Goal: Browse casually: Explore the website without a specific task or goal

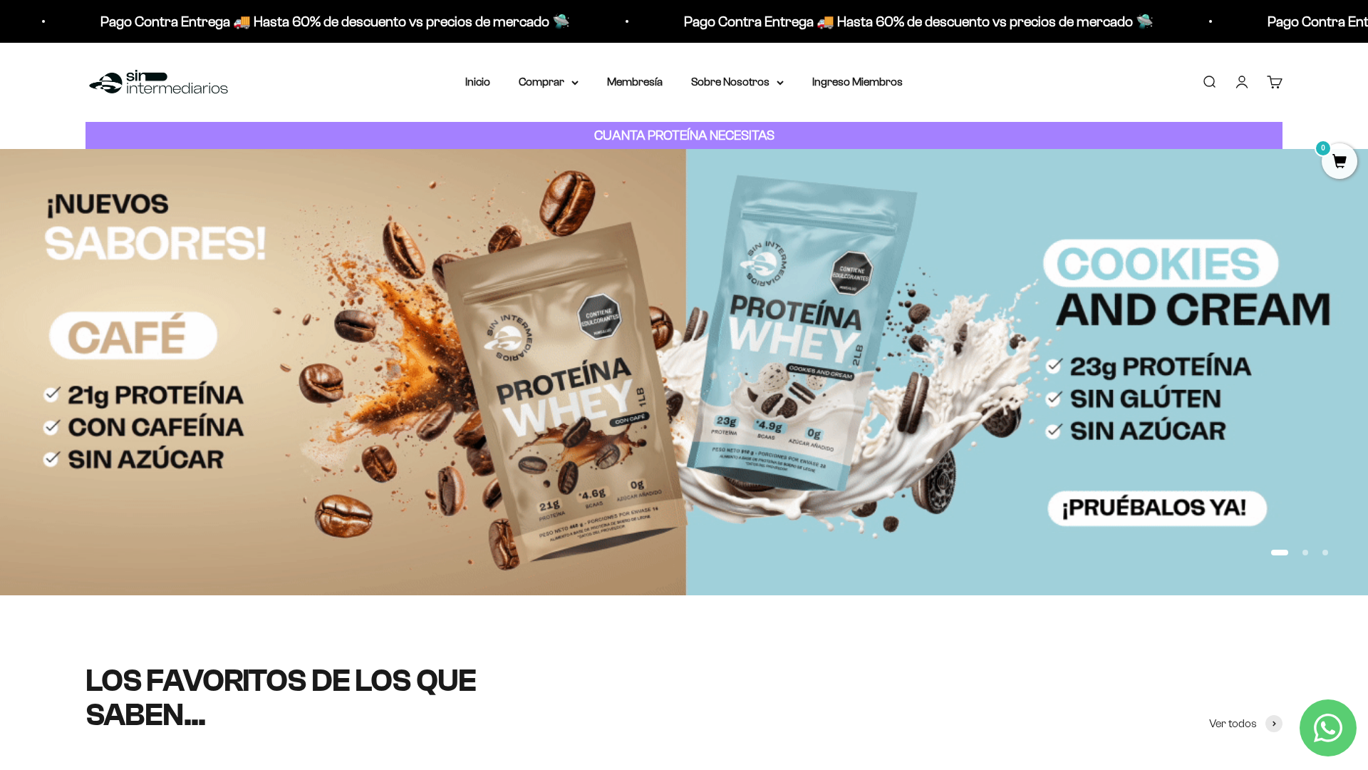
scroll to position [110, 0]
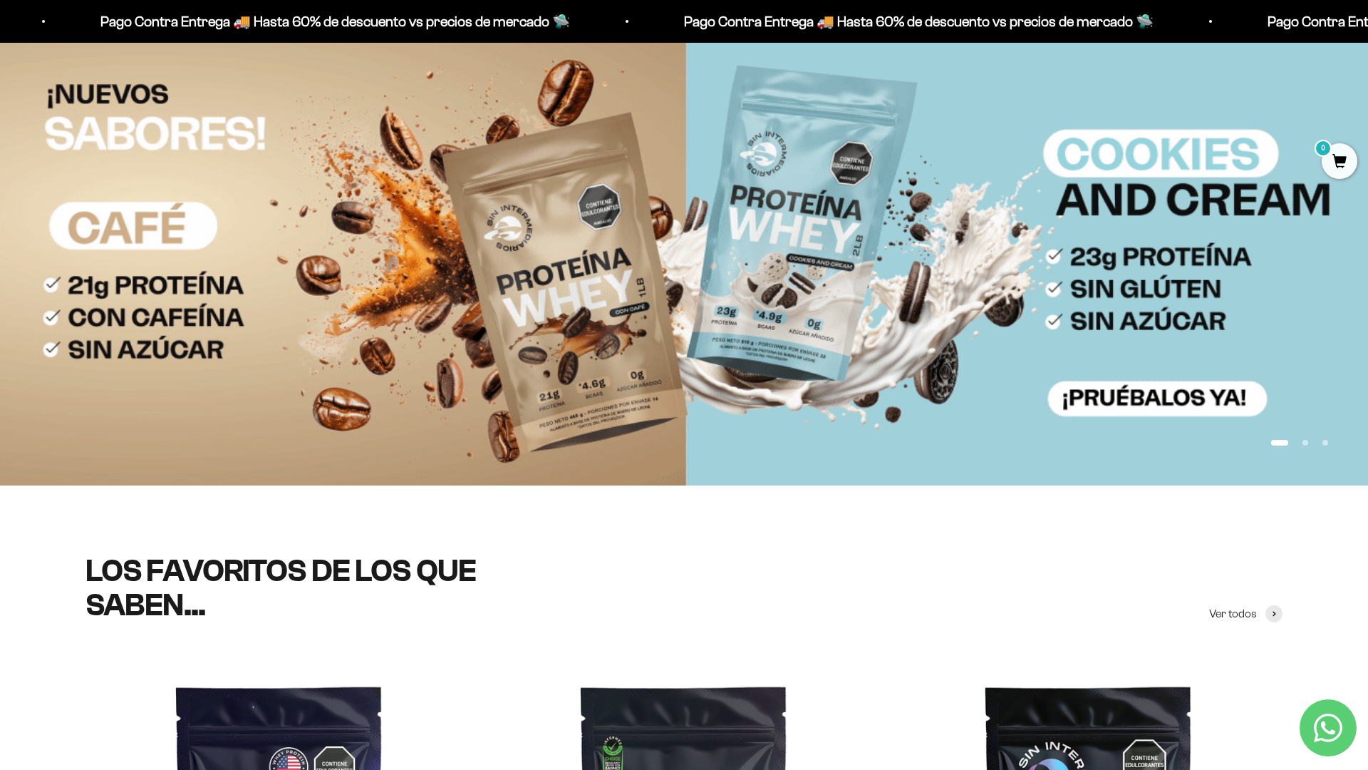
click at [1283, 199] on img at bounding box center [684, 261] width 1368 height 445
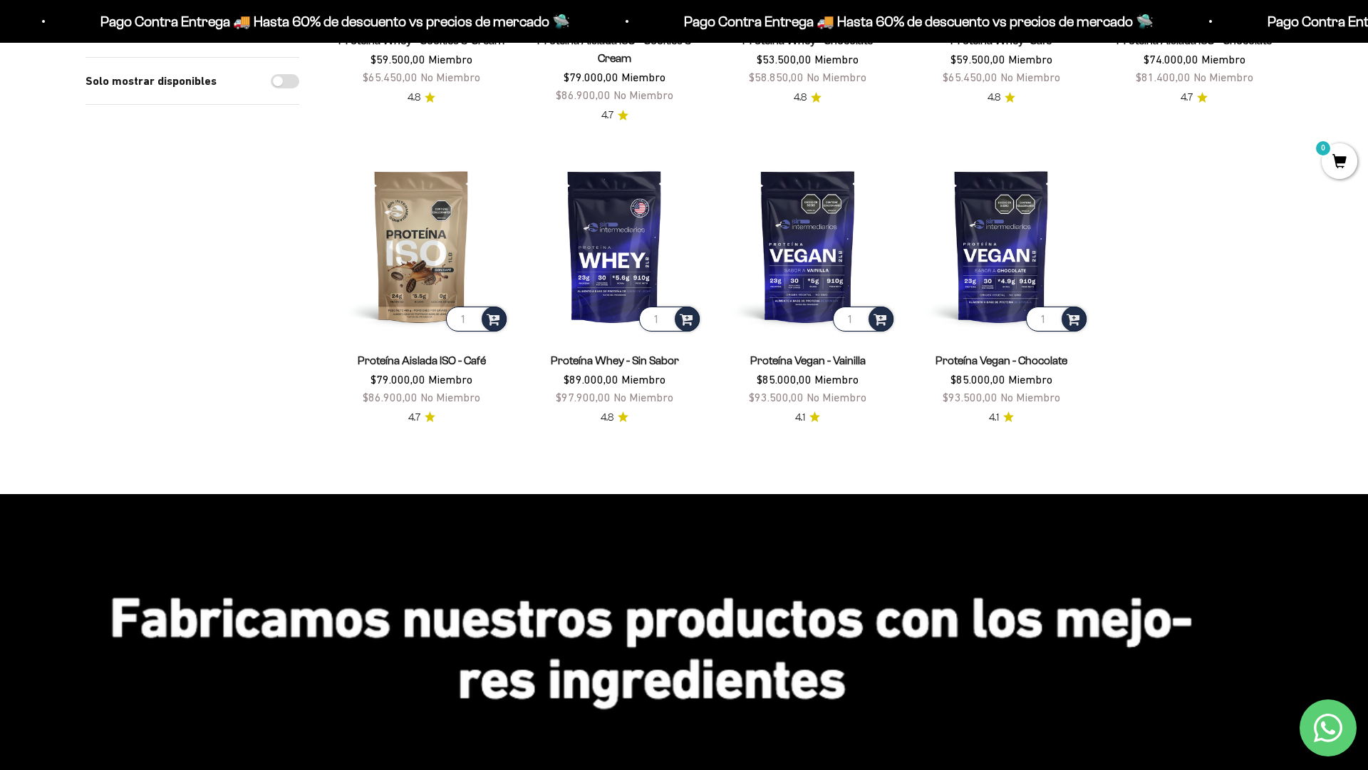
click at [348, 769] on html "Ir al contenido Pago Contra Entrega 🚚 Hasta 60% de descuento vs precios [PERSON…" at bounding box center [684, 697] width 1368 height 2771
click at [1368, 32] on html "Ir al contenido Pago Contra Entrega 🚚 Hasta 60% de descuento vs precios [PERSON…" at bounding box center [684, 697] width 1368 height 2771
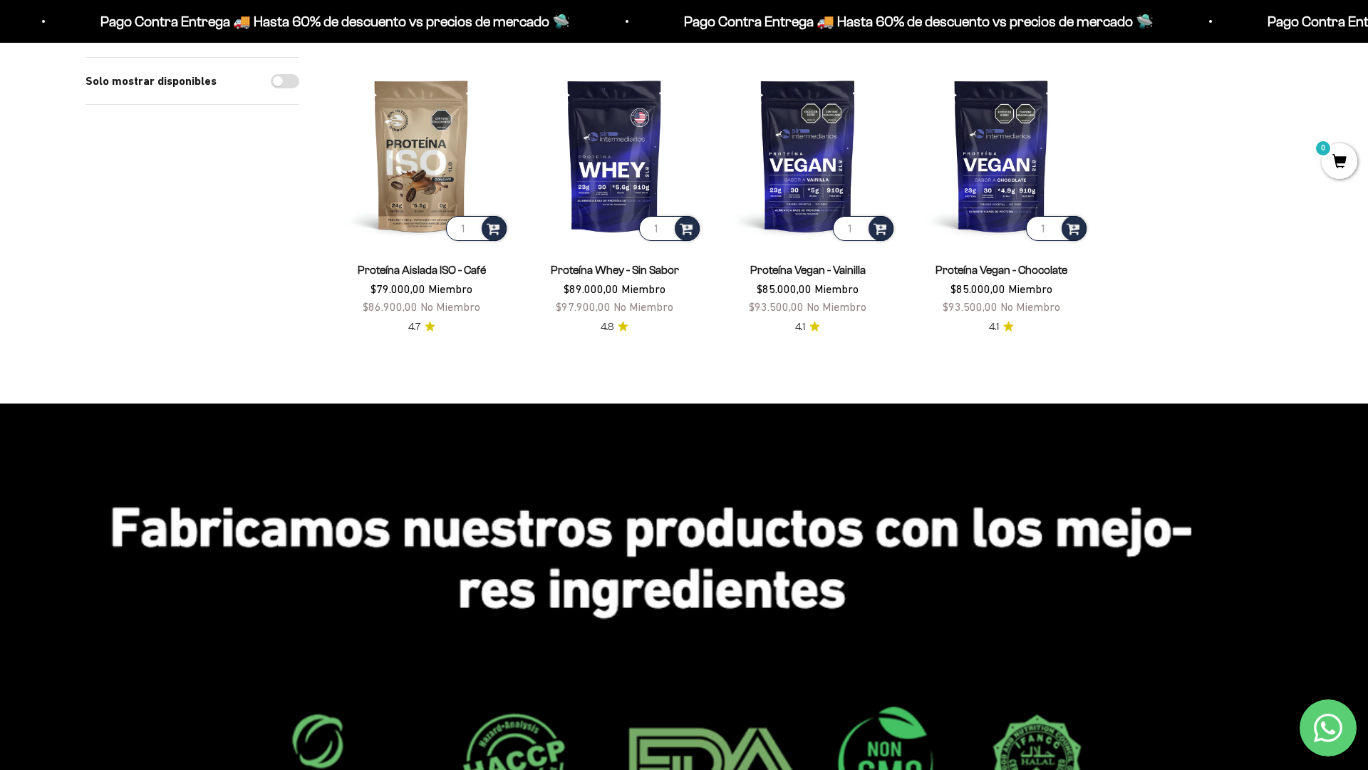
click at [1368, 32] on html "Ir al contenido Pago Contra Entrega 🚚 Hasta 60% de descuento vs precios [PERSON…" at bounding box center [684, 606] width 1368 height 2771
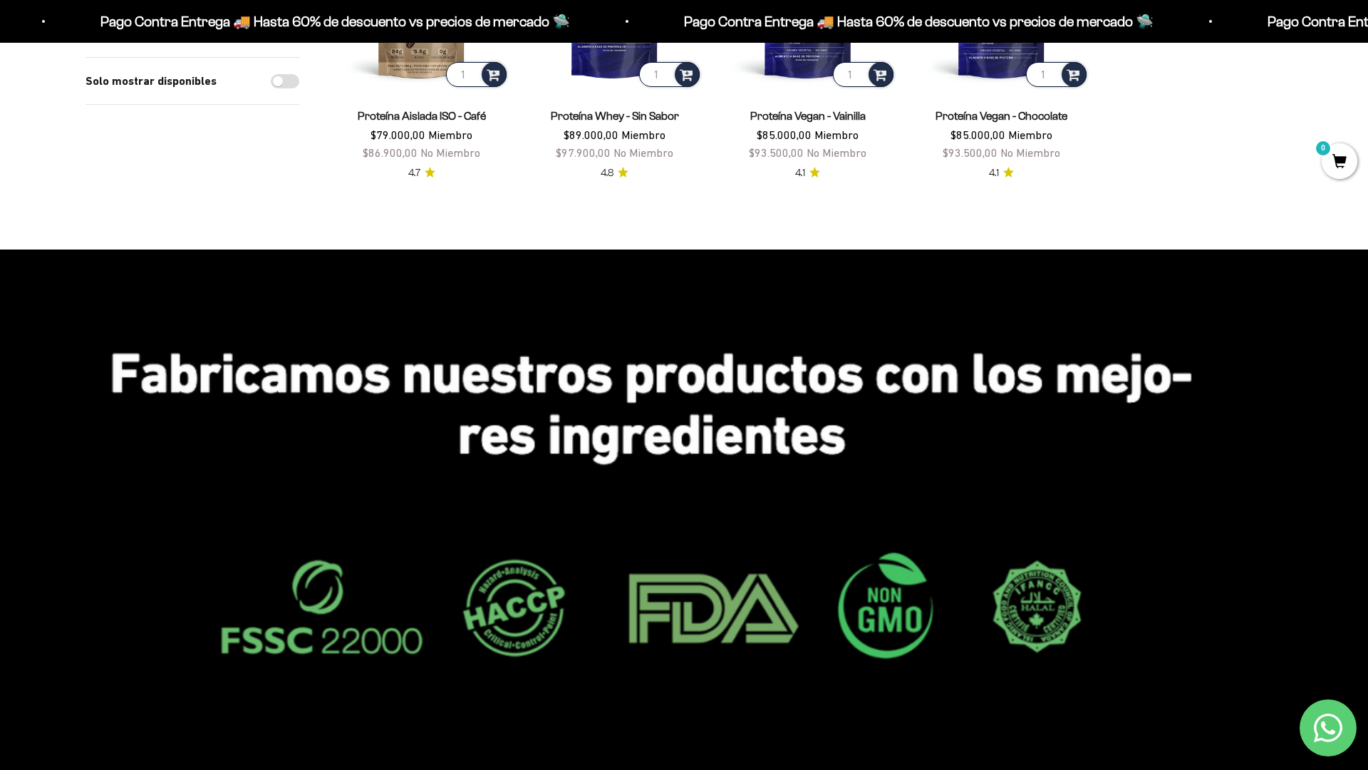
click at [1368, 32] on html "Ir al contenido Pago Contra Entrega 🚚 Hasta 60% de descuento vs precios [PERSON…" at bounding box center [684, 452] width 1368 height 2771
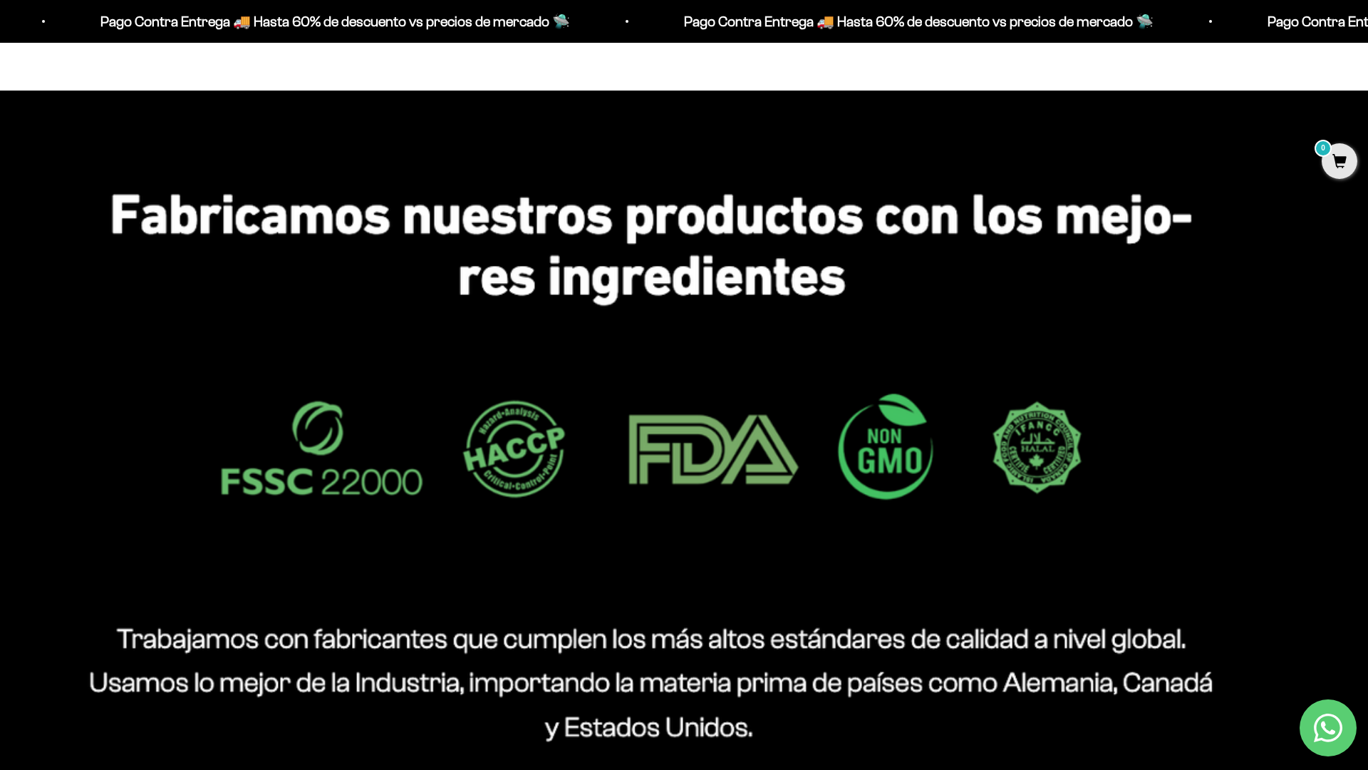
click at [1368, 32] on html "Ir al contenido Pago Contra Entrega 🚚 Hasta 60% de descuento vs precios [PERSON…" at bounding box center [684, 293] width 1368 height 2771
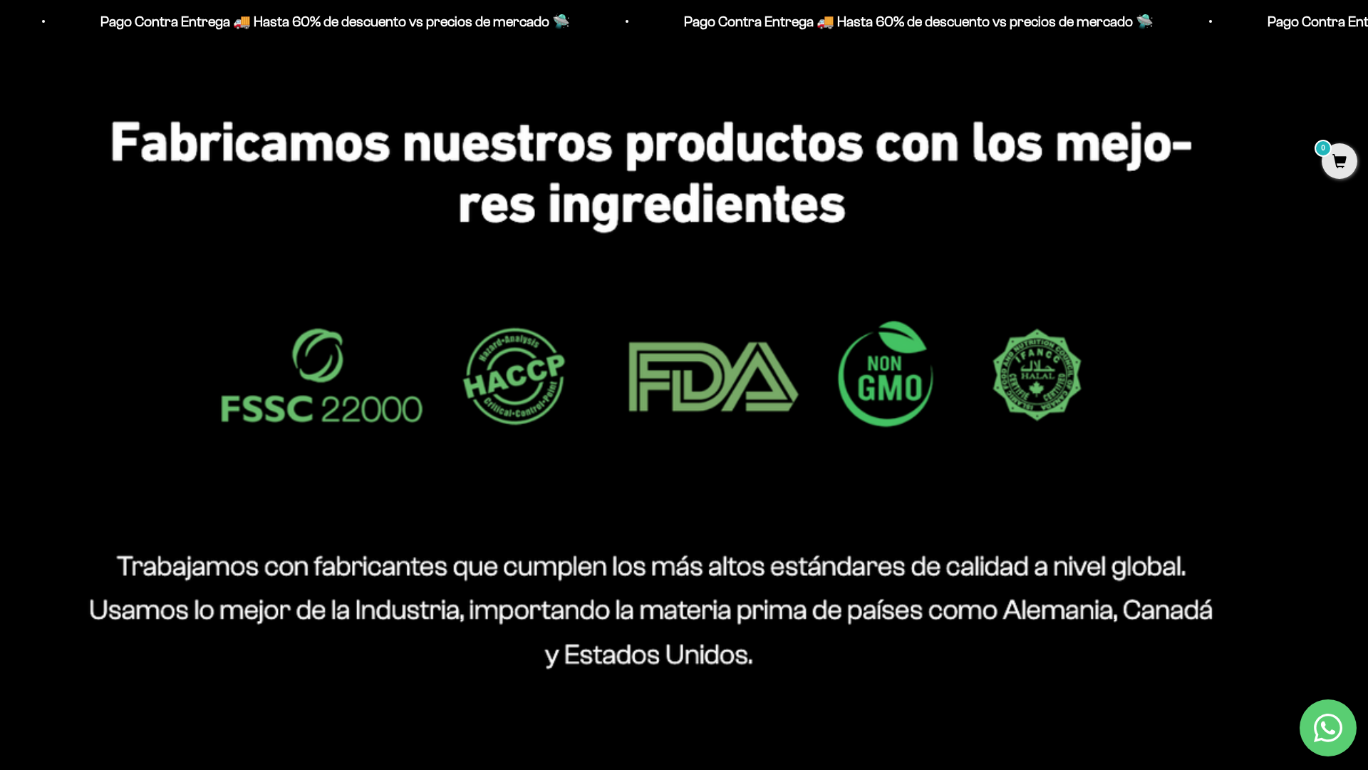
click at [1368, 32] on html "Ir al contenido Pago Contra Entrega 🚚 Hasta 60% de descuento vs precios [PERSON…" at bounding box center [684, 220] width 1368 height 2771
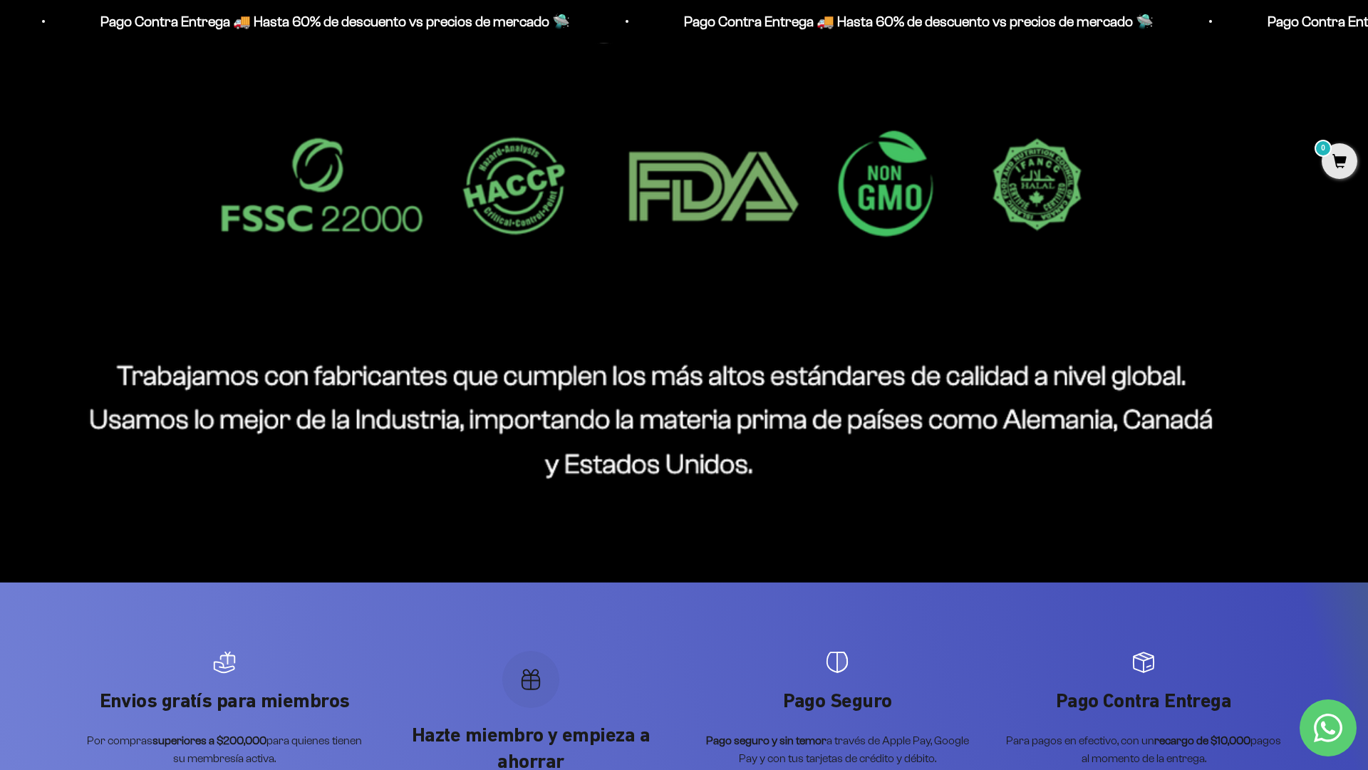
click at [1326, 552] on img at bounding box center [684, 205] width 1368 height 755
click at [1368, 32] on html "Ir al contenido Pago Contra Entrega 🚚 Hasta 60% de descuento vs precios [PERSON…" at bounding box center [684, 30] width 1368 height 2771
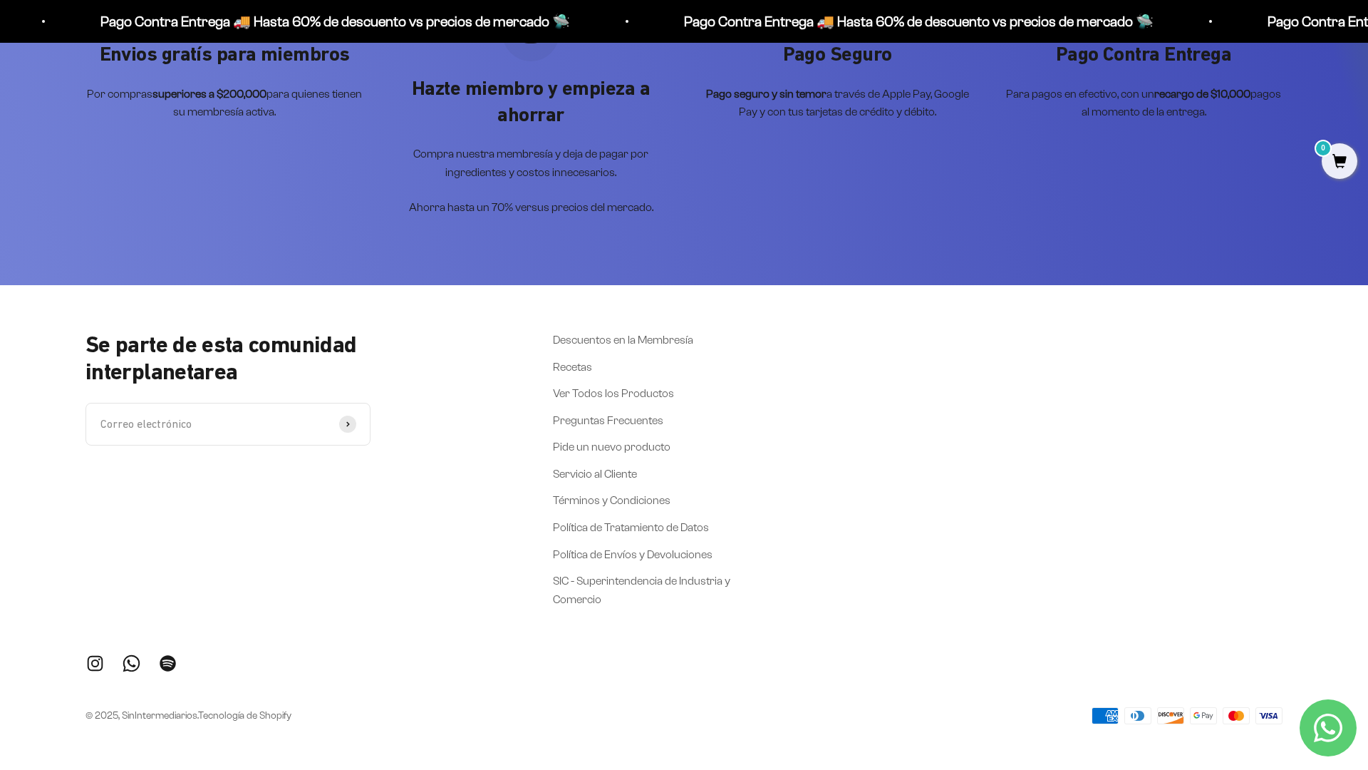
click at [1306, 552] on div "Se parte de esta comunidad interplanetarea Correo electrónico Suscribirse Descu…" at bounding box center [684, 527] width 1368 height 485
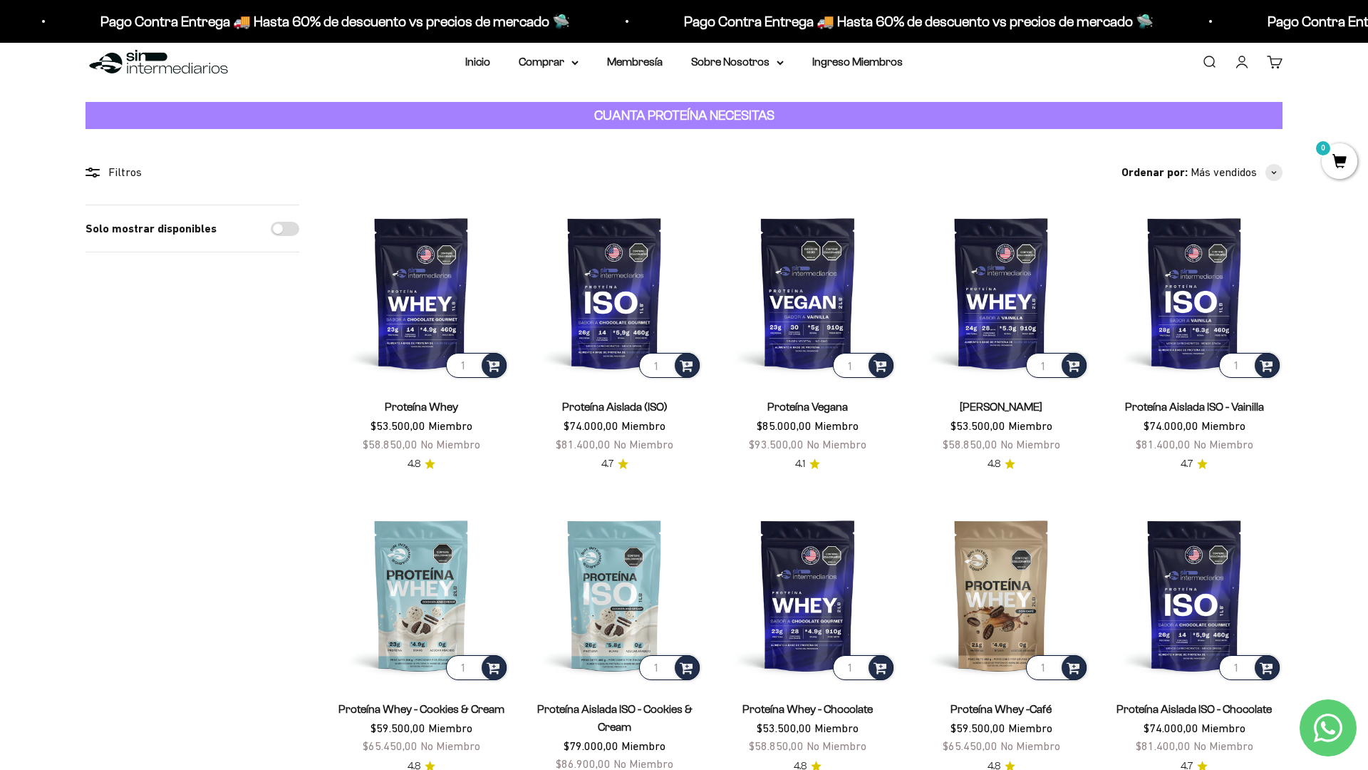
scroll to position [0, 0]
